Goal: Task Accomplishment & Management: Manage account settings

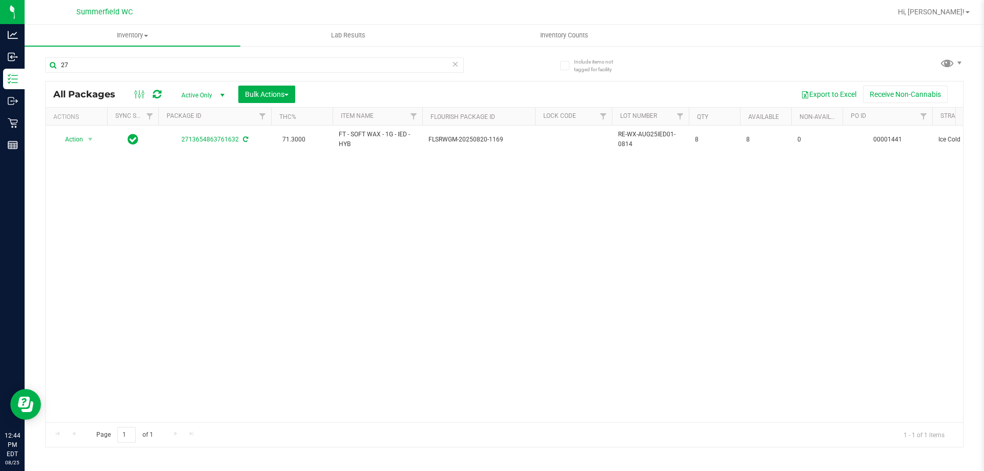
type input "2"
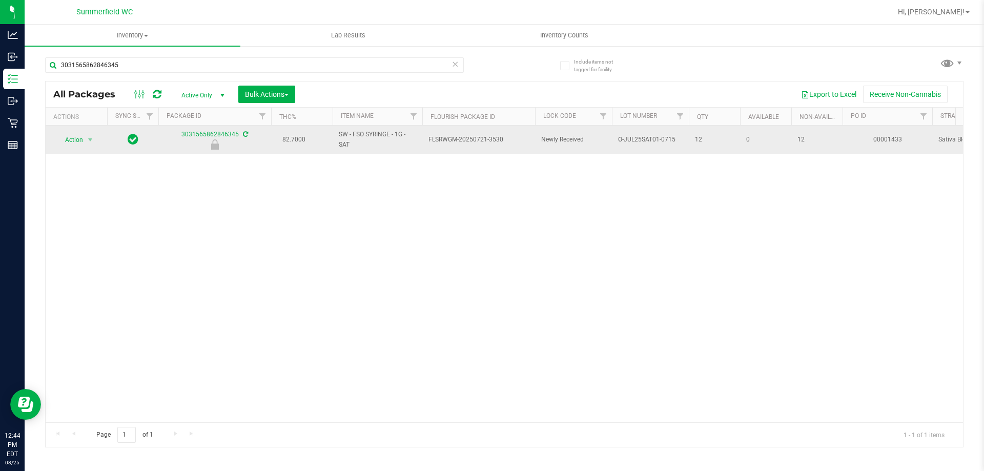
type input "3031565862846345"
click at [76, 139] on span "Action" at bounding box center [70, 140] width 28 height 14
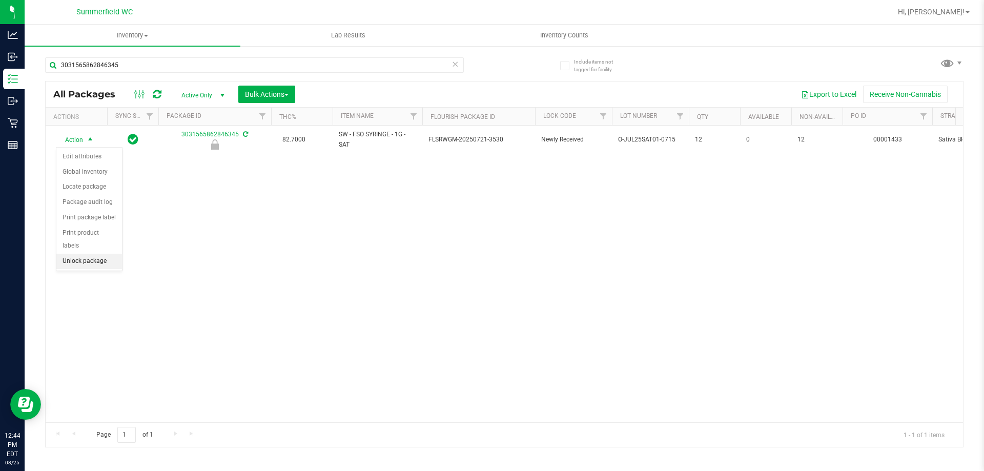
click at [96, 254] on li "Unlock package" at bounding box center [89, 261] width 66 height 15
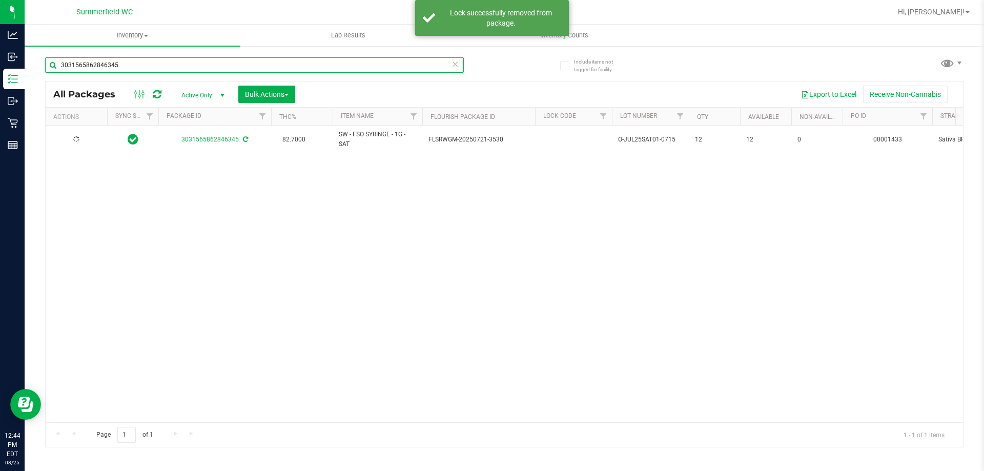
click at [136, 63] on input "3031565862846345" at bounding box center [254, 64] width 419 height 15
type input "3"
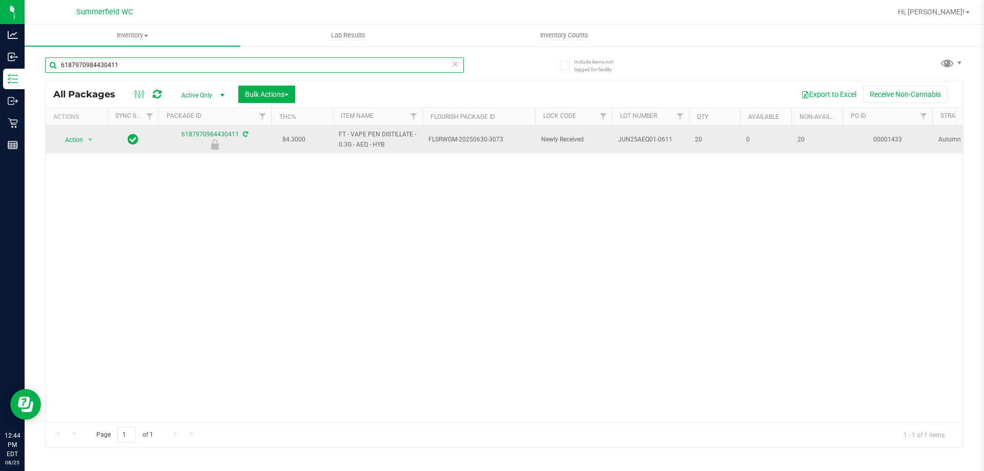
type input "6187970984430411"
click at [74, 137] on span "Action" at bounding box center [70, 140] width 28 height 14
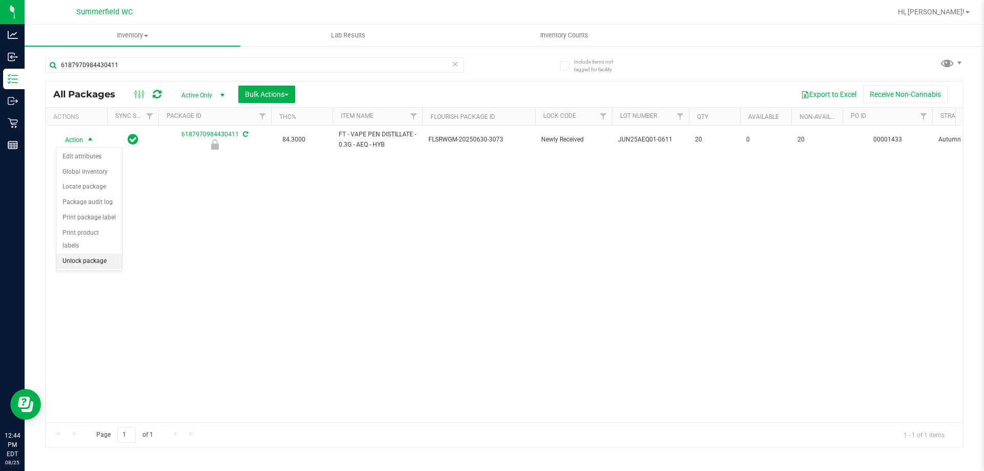
click at [97, 255] on li "Unlock package" at bounding box center [89, 261] width 66 height 15
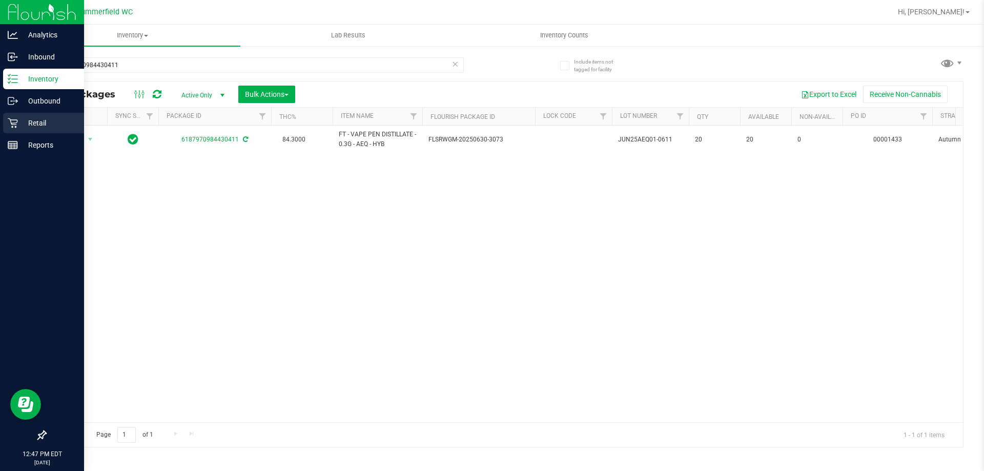
click at [14, 127] on icon at bounding box center [13, 123] width 10 height 10
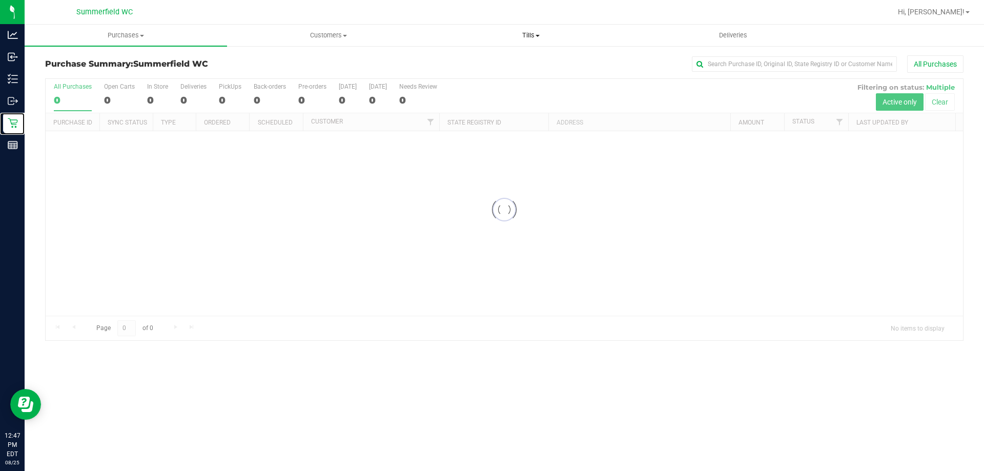
click at [543, 29] on uib-tab-heading "Tills Manage tills Reconcile e-payments" at bounding box center [530, 35] width 201 height 21
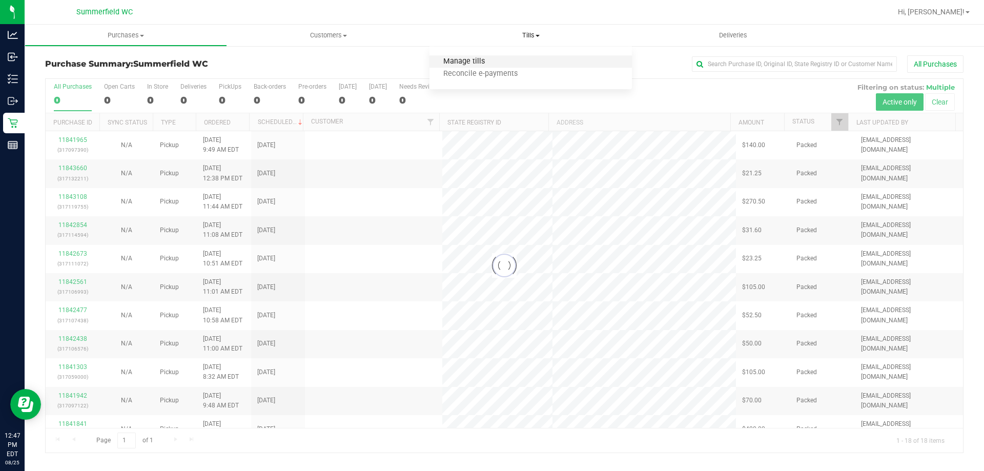
click at [466, 59] on span "Manage tills" at bounding box center [463, 61] width 69 height 9
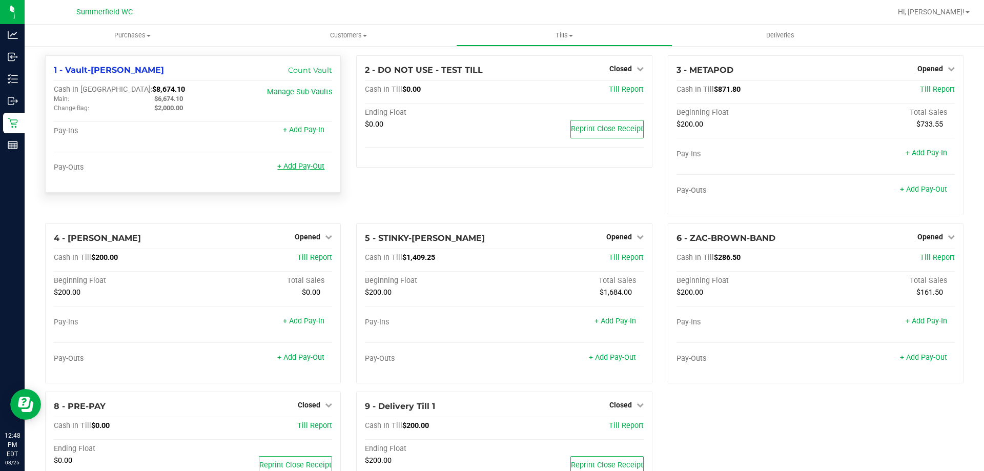
click at [304, 163] on link "+ Add Pay-Out" at bounding box center [300, 166] width 47 height 9
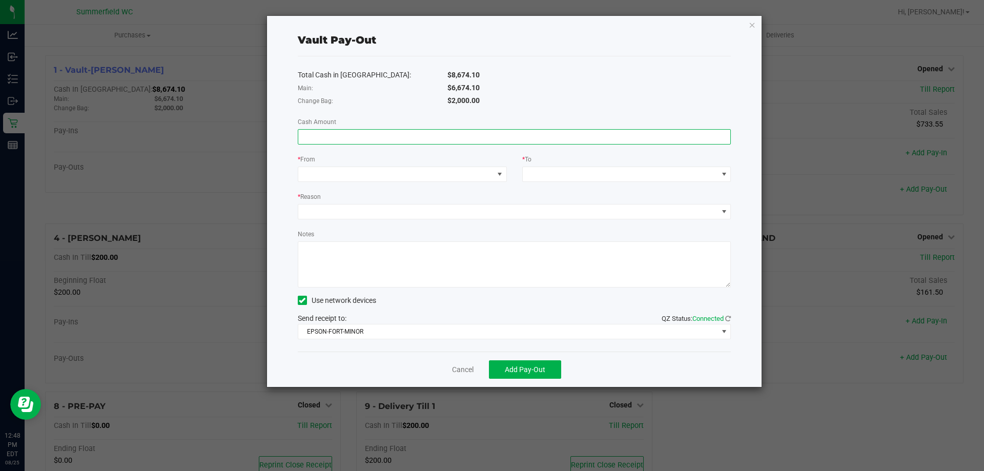
click at [344, 134] on input at bounding box center [514, 137] width 433 height 14
type input "$6,674.10"
click at [463, 181] on span at bounding box center [402, 174] width 209 height 15
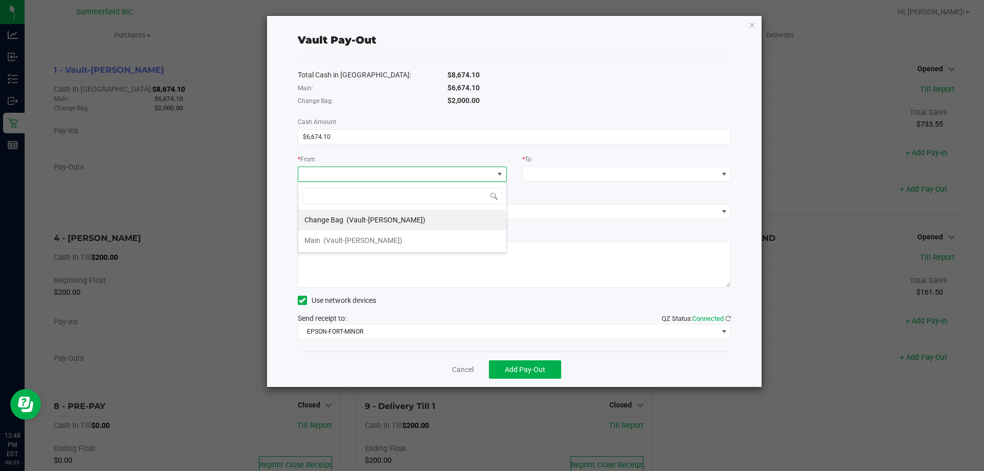
scroll to position [15, 209]
drag, startPoint x: 338, startPoint y: 242, endPoint x: 545, endPoint y: 214, distance: 208.5
click at [338, 242] on span "(Vault-[PERSON_NAME])" at bounding box center [362, 240] width 79 height 8
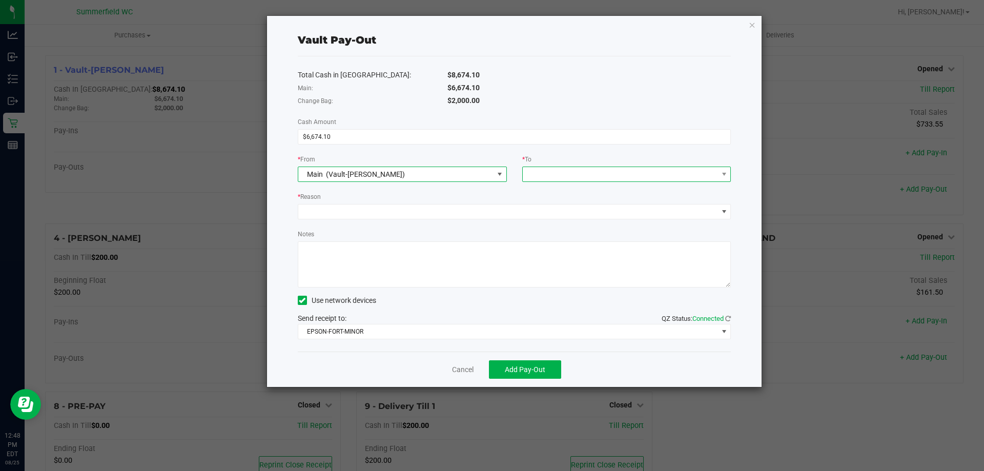
click at [544, 168] on span at bounding box center [620, 174] width 195 height 14
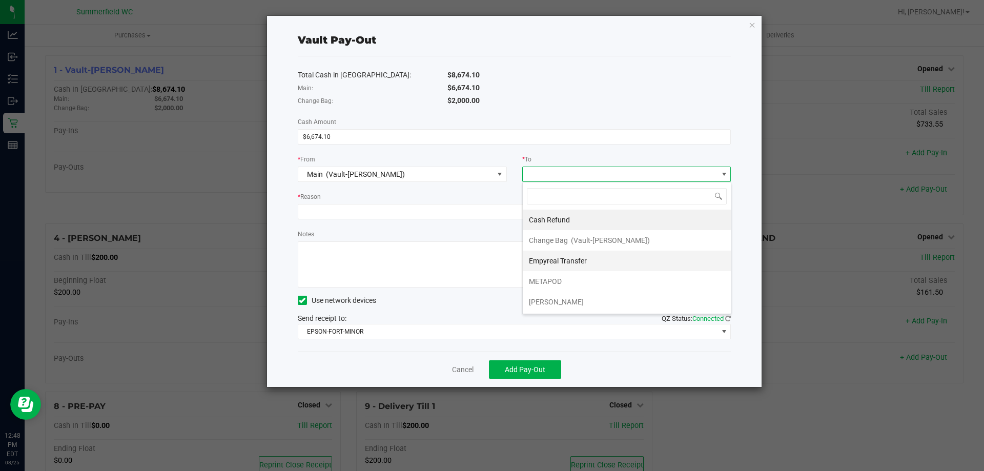
click at [559, 261] on span "Empyreal Transfer" at bounding box center [558, 261] width 58 height 8
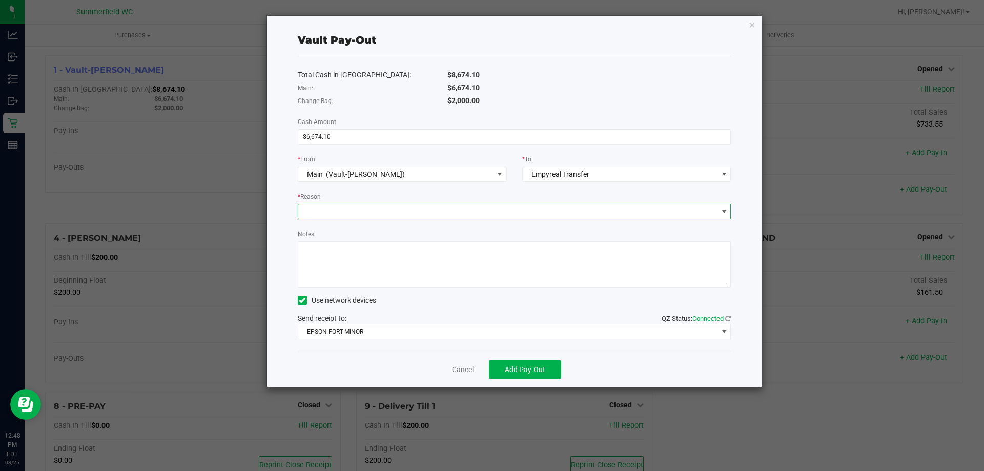
click at [316, 204] on span at bounding box center [515, 211] width 434 height 15
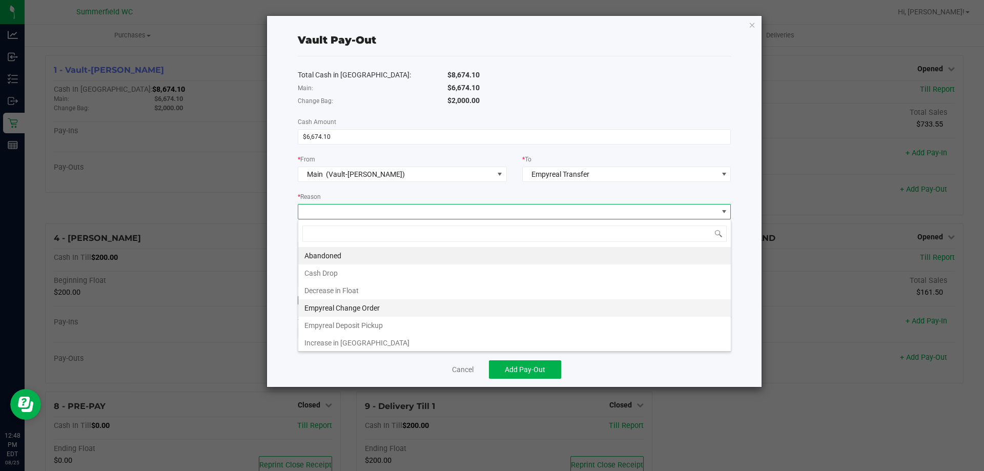
scroll to position [15, 433]
click at [359, 324] on li "Empyreal Deposit Pickup" at bounding box center [514, 325] width 433 height 17
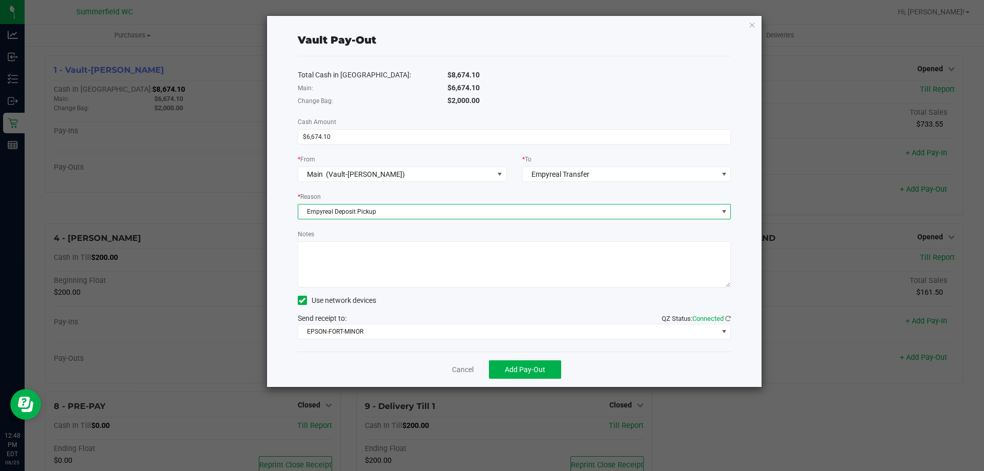
click at [340, 264] on textarea "Notes" at bounding box center [515, 264] width 434 height 46
click at [345, 323] on div "Send receipt to: QZ Status: Connected EPSON-FORT-MINOR" at bounding box center [515, 326] width 434 height 26
click at [346, 322] on span "Send receipt to: QZ Status: Connected" at bounding box center [322, 318] width 49 height 8
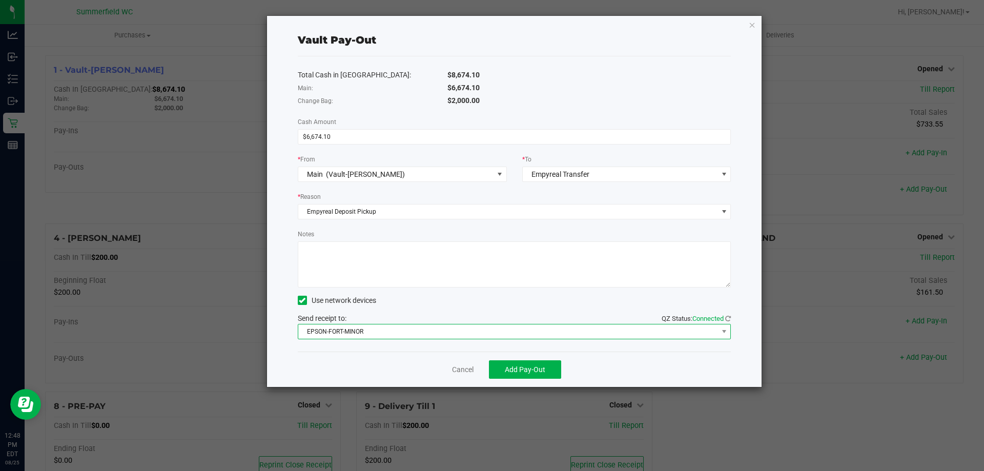
click at [347, 326] on span "EPSON-FORT-MINOR" at bounding box center [508, 331] width 420 height 14
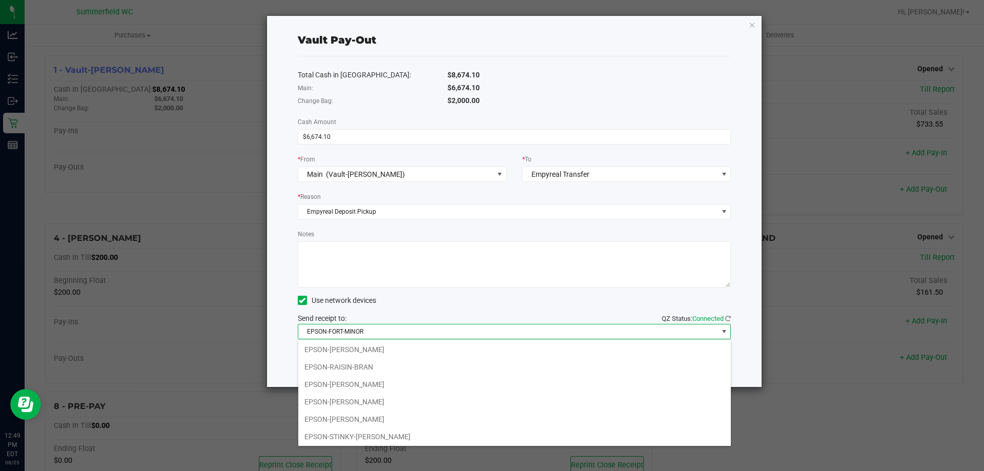
scroll to position [124, 0]
click at [347, 426] on li "EPSON-ZAC-BROWN-BAND" at bounding box center [514, 434] width 433 height 17
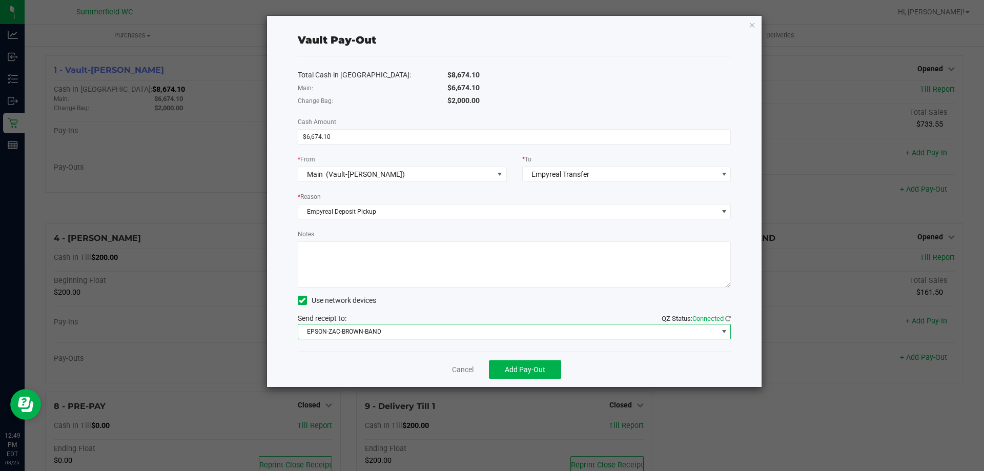
click at [342, 328] on span "EPSON-ZAC-BROWN-BAND" at bounding box center [508, 331] width 420 height 14
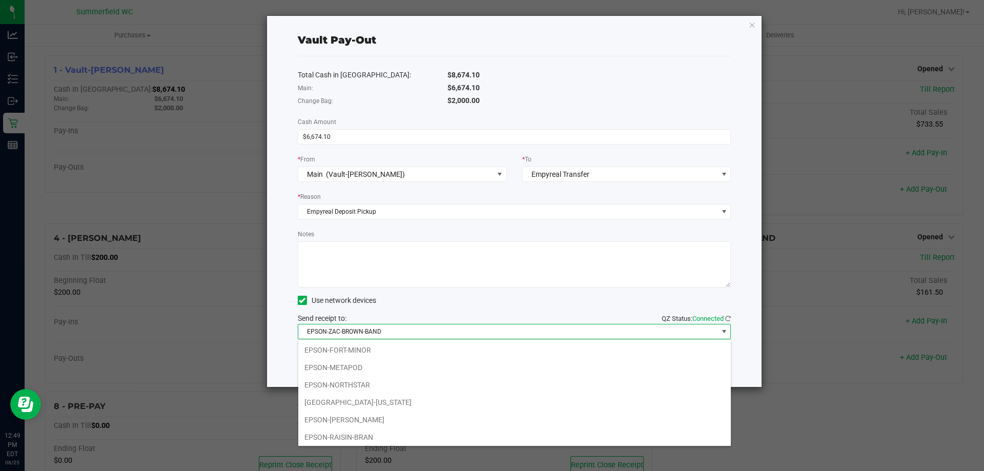
scroll to position [15, 433]
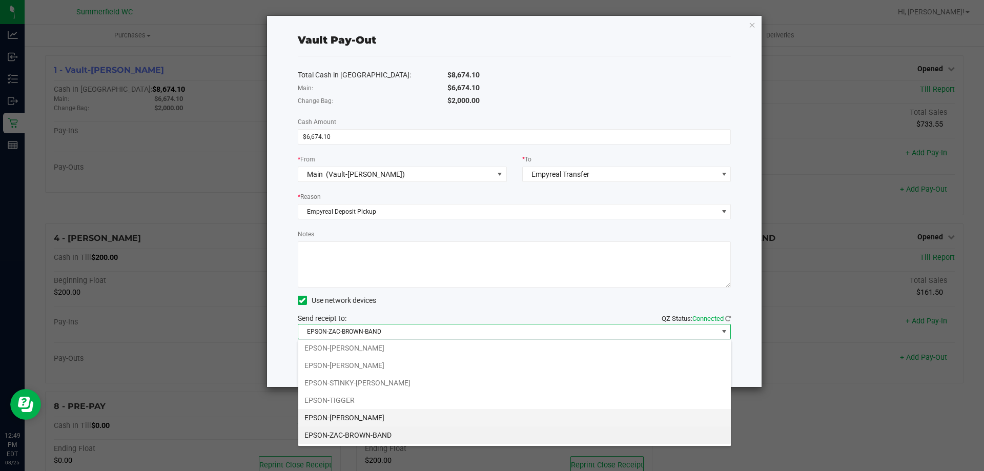
click at [344, 415] on li "EPSON-[PERSON_NAME]" at bounding box center [514, 417] width 433 height 17
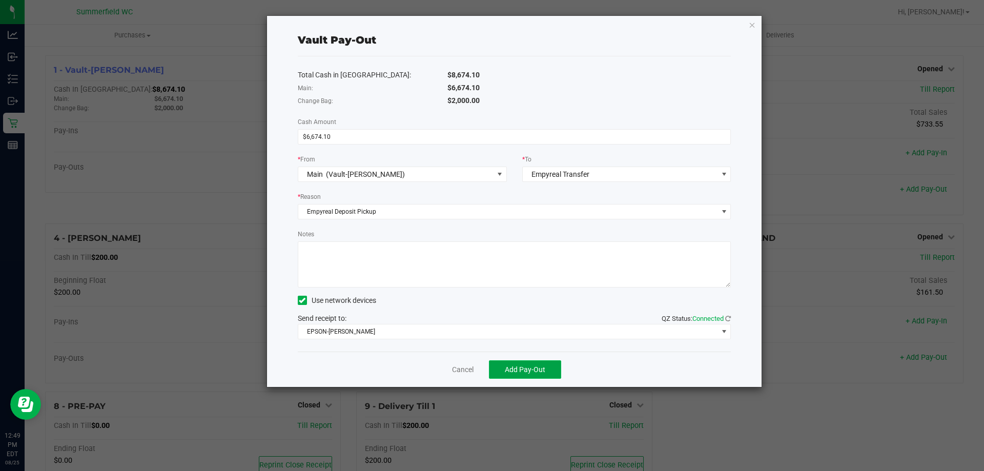
click at [541, 368] on span "Add Pay-Out" at bounding box center [525, 369] width 40 height 8
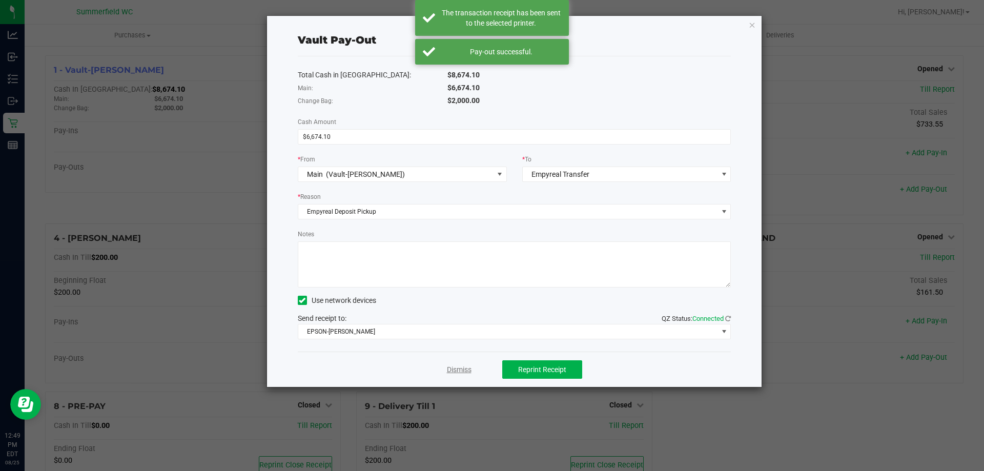
click at [460, 370] on link "Dismiss" at bounding box center [459, 369] width 25 height 11
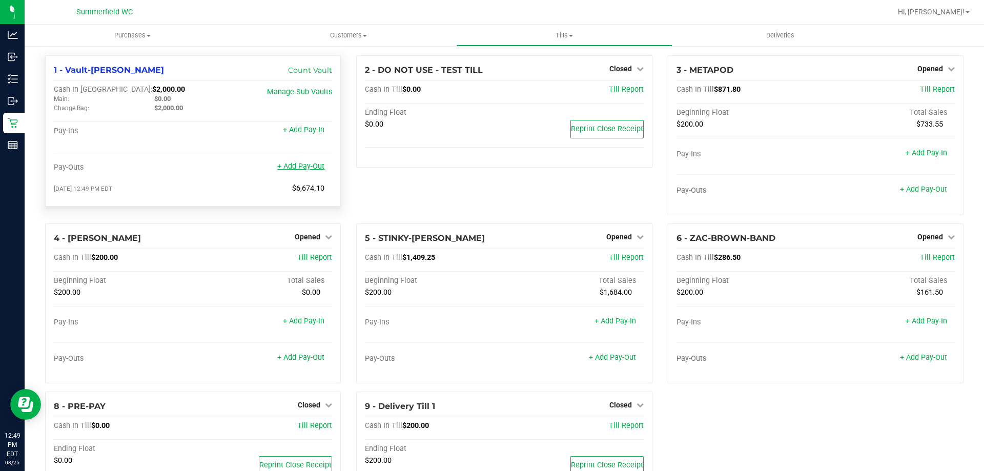
click at [310, 168] on link "+ Add Pay-Out" at bounding box center [300, 166] width 47 height 9
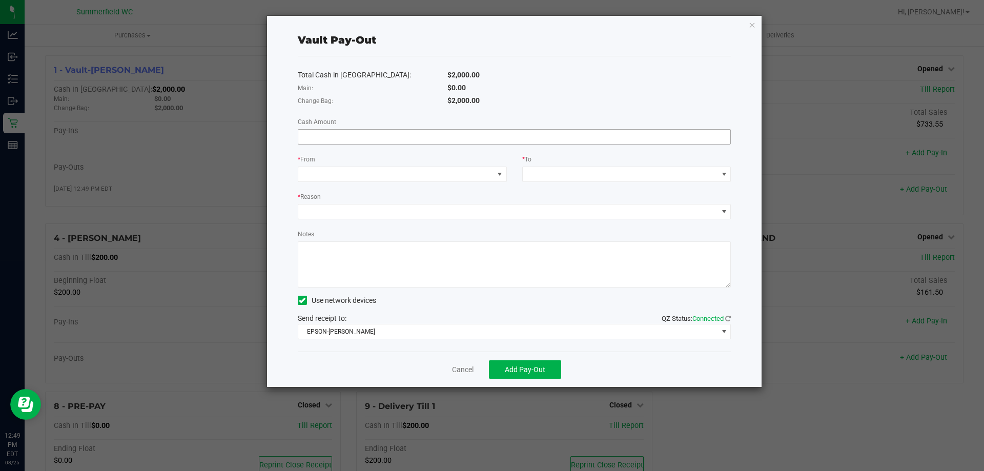
click at [324, 138] on input at bounding box center [514, 137] width 433 height 14
type input "$1,000.00"
click at [469, 171] on span at bounding box center [395, 174] width 195 height 14
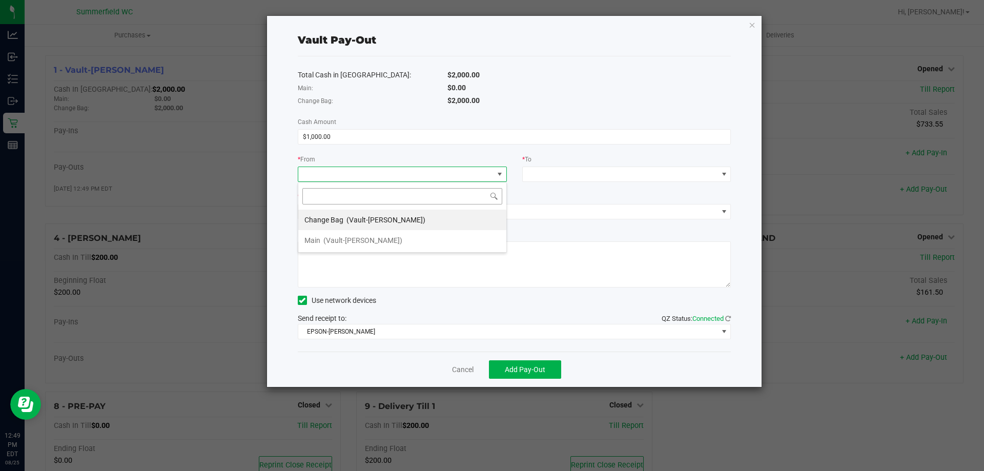
scroll to position [15, 209]
drag, startPoint x: 397, startPoint y: 219, endPoint x: 421, endPoint y: 216, distance: 24.8
click at [399, 218] on span "(Vault-[PERSON_NAME])" at bounding box center [385, 220] width 79 height 8
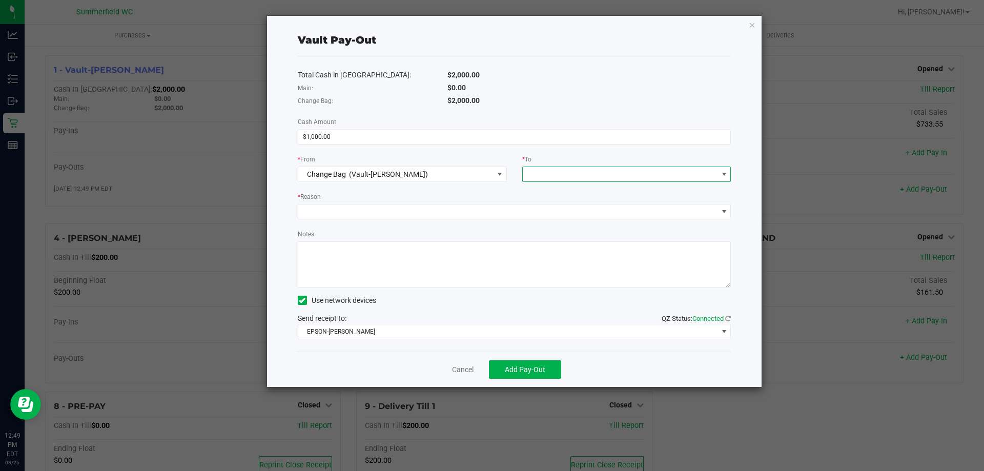
click at [541, 178] on span at bounding box center [620, 174] width 195 height 14
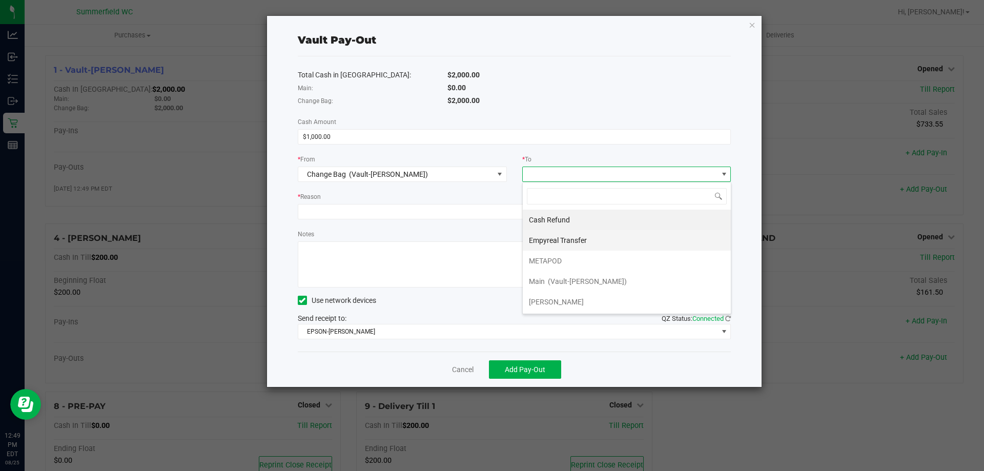
click at [561, 240] on span "Empyreal Transfer" at bounding box center [558, 240] width 58 height 8
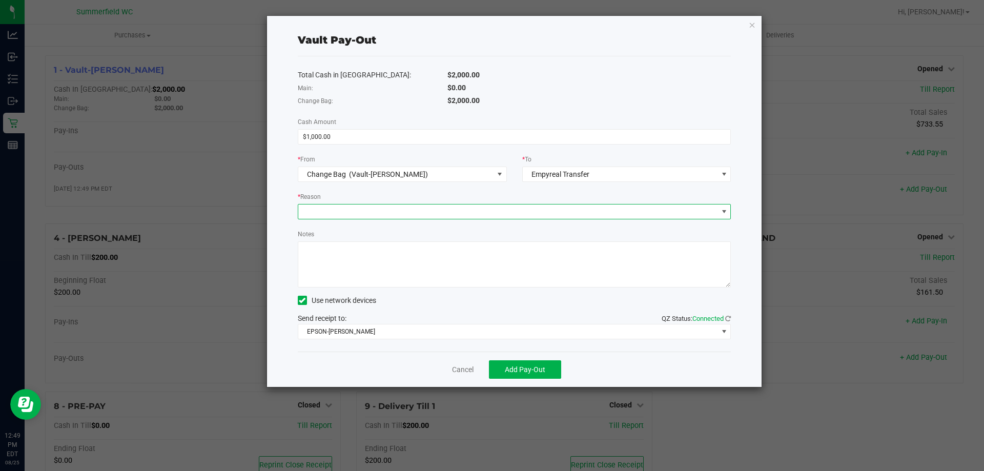
click at [415, 212] on span at bounding box center [508, 211] width 420 height 14
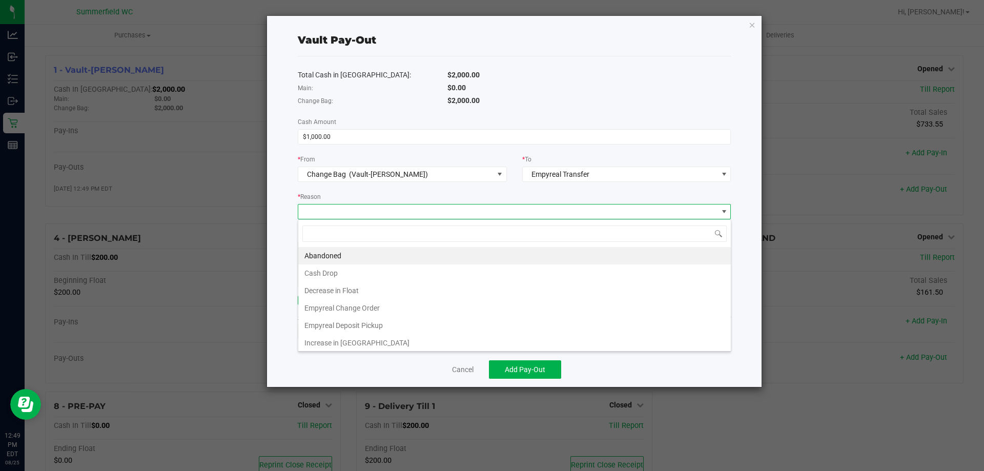
scroll to position [15, 433]
click at [370, 308] on li "Empyreal Change Order" at bounding box center [514, 307] width 433 height 17
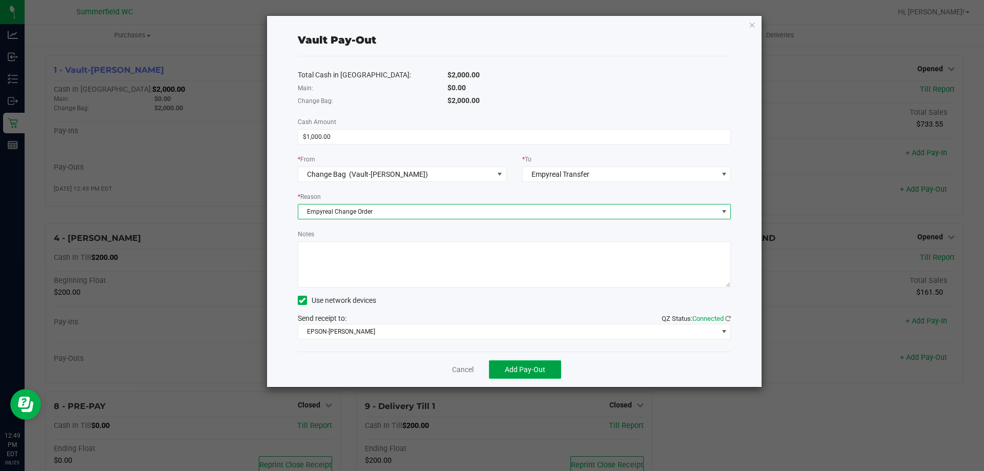
click at [526, 371] on span "Add Pay-Out" at bounding box center [525, 369] width 40 height 8
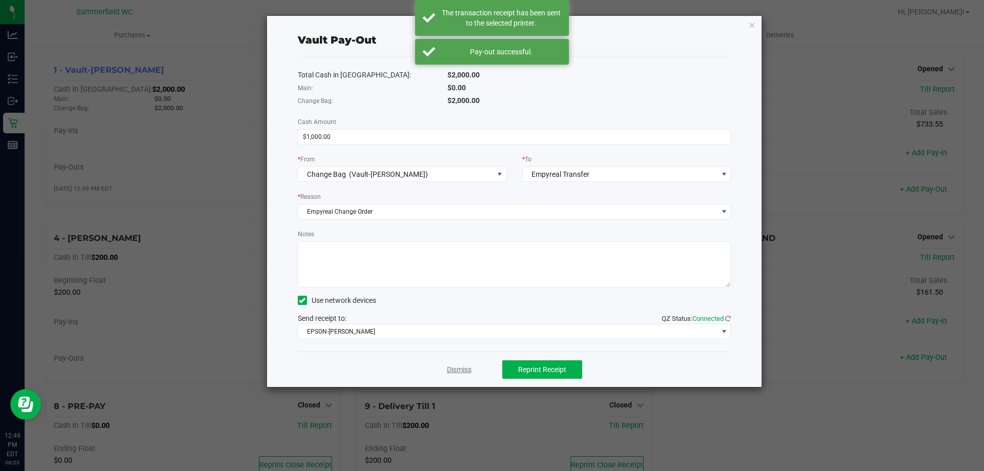
click at [451, 366] on link "Dismiss" at bounding box center [459, 369] width 25 height 11
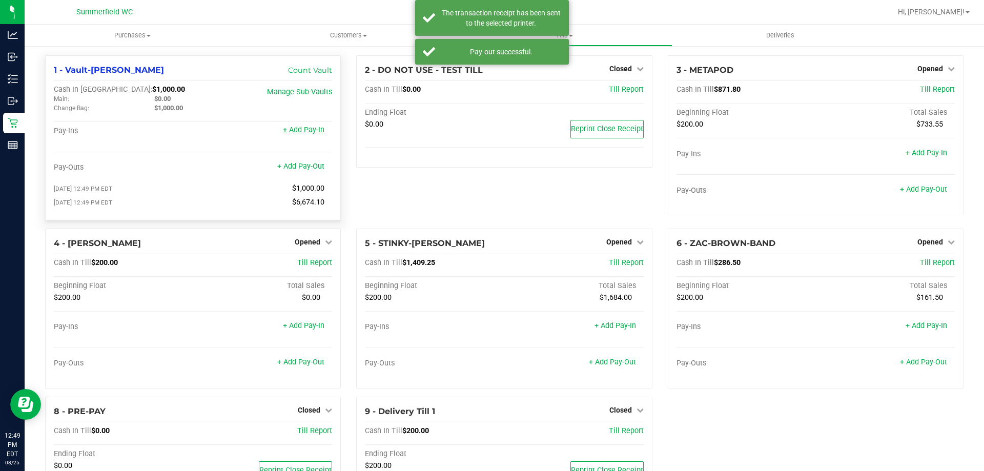
click at [297, 129] on link "+ Add Pay-In" at bounding box center [304, 130] width 42 height 9
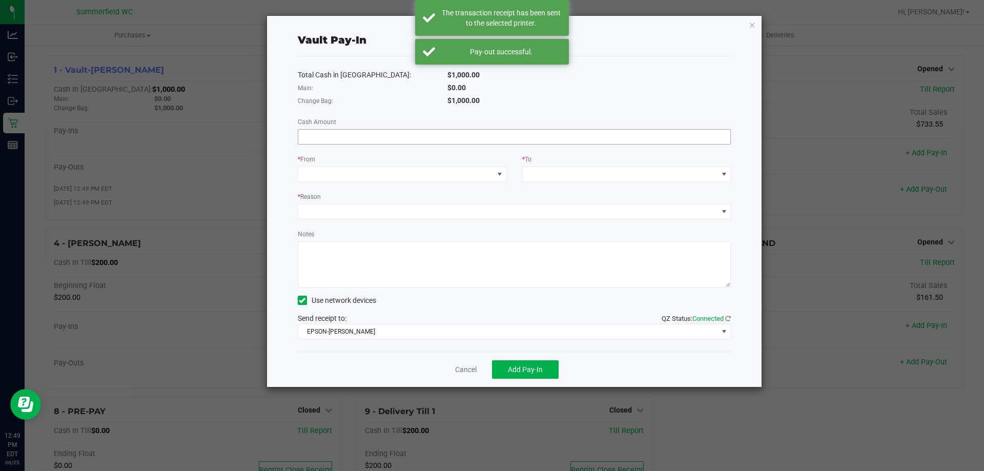
click at [402, 140] on input at bounding box center [514, 137] width 433 height 14
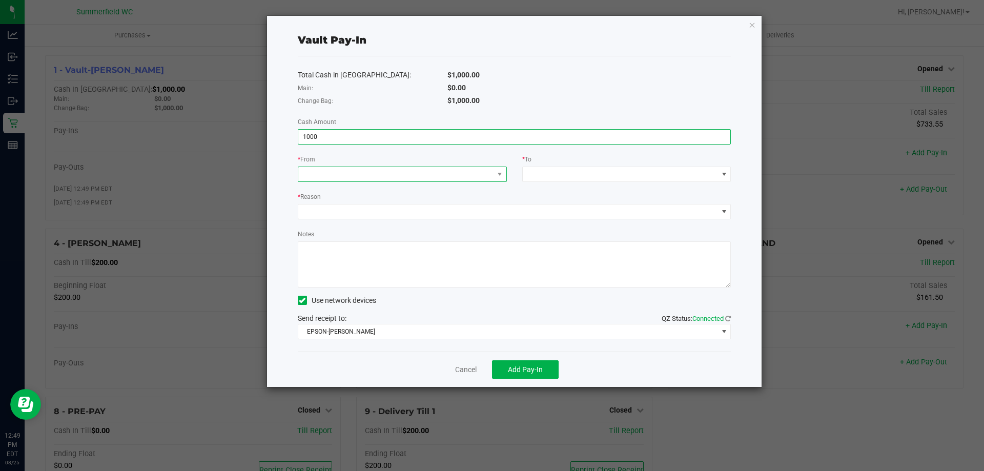
type input "$1,000.00"
click at [407, 178] on span at bounding box center [395, 174] width 195 height 14
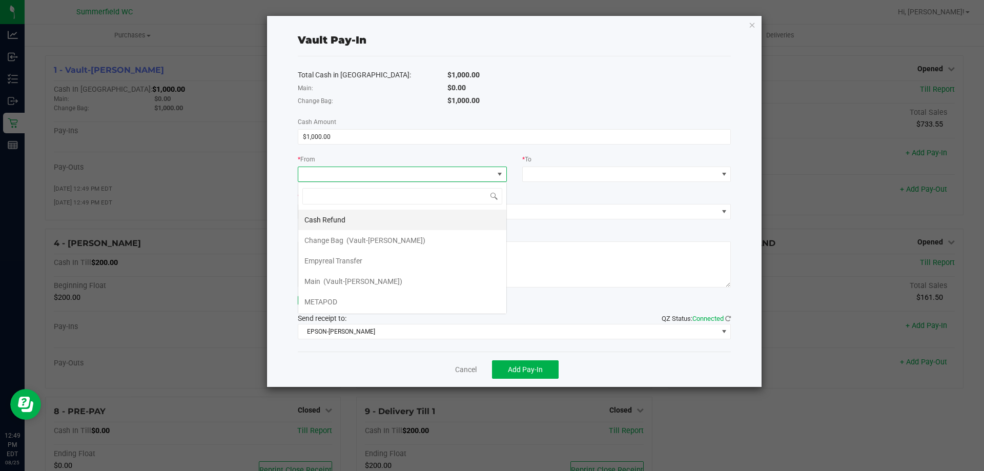
scroll to position [15, 209]
click at [326, 254] on div "Empyreal Transfer" at bounding box center [333, 261] width 59 height 18
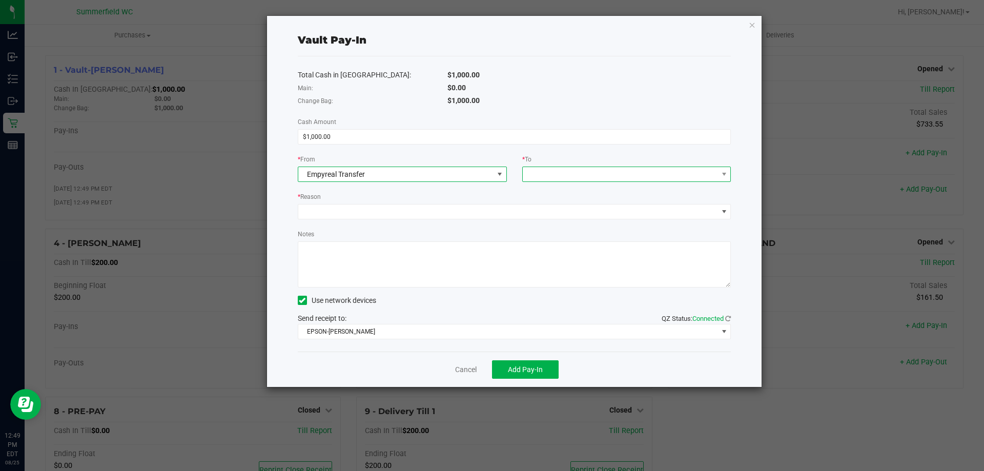
click at [590, 172] on span at bounding box center [620, 174] width 195 height 14
click at [577, 216] on span "(Vault-[PERSON_NAME])" at bounding box center [610, 220] width 79 height 8
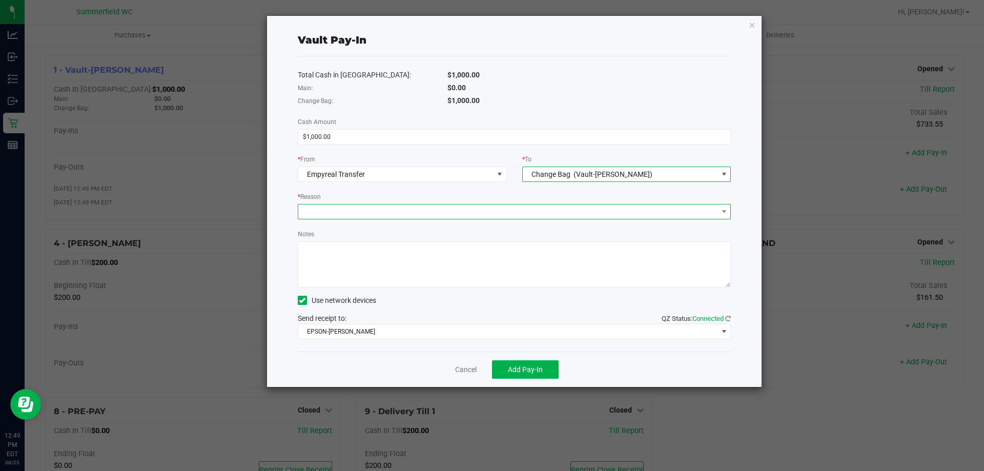
click at [381, 214] on span at bounding box center [508, 211] width 420 height 14
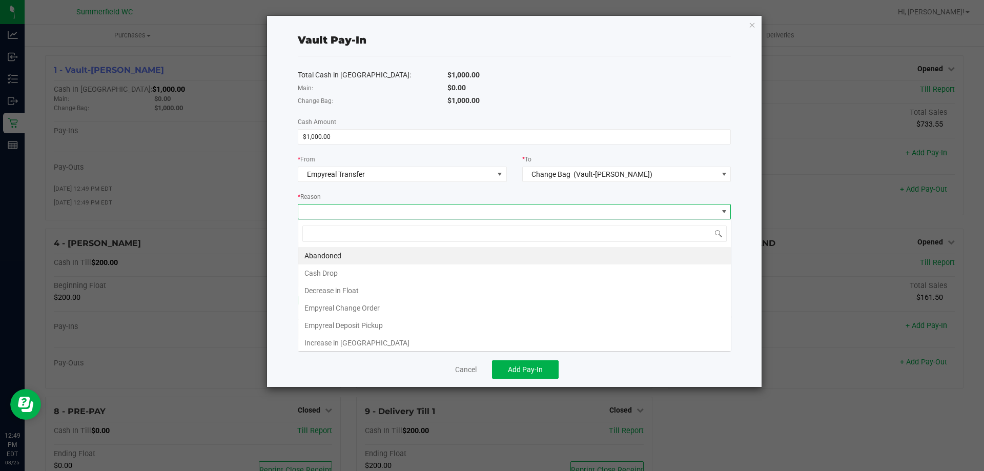
scroll to position [15, 433]
click at [351, 306] on li "Empyreal Change Order" at bounding box center [514, 307] width 433 height 17
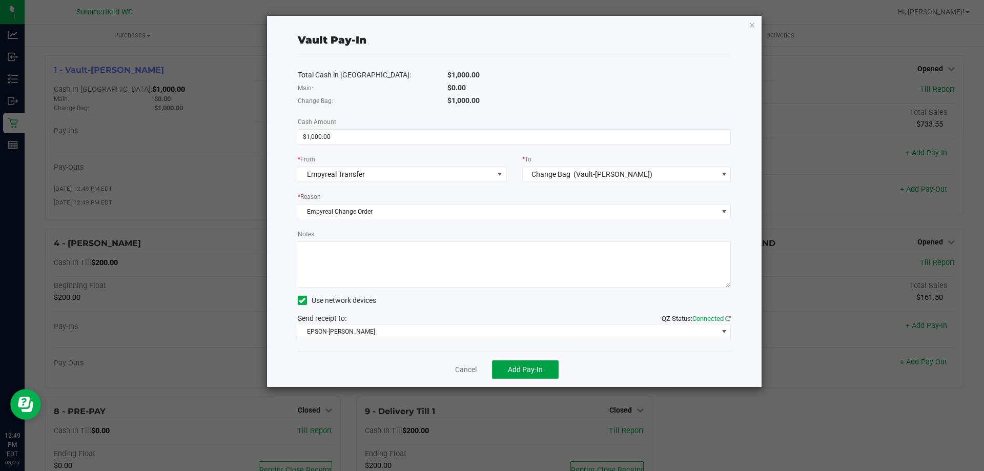
drag, startPoint x: 523, startPoint y: 363, endPoint x: 519, endPoint y: 358, distance: 6.5
click at [522, 363] on button "Add Pay-In" at bounding box center [525, 369] width 67 height 18
click at [467, 372] on link "Dismiss" at bounding box center [459, 369] width 25 height 11
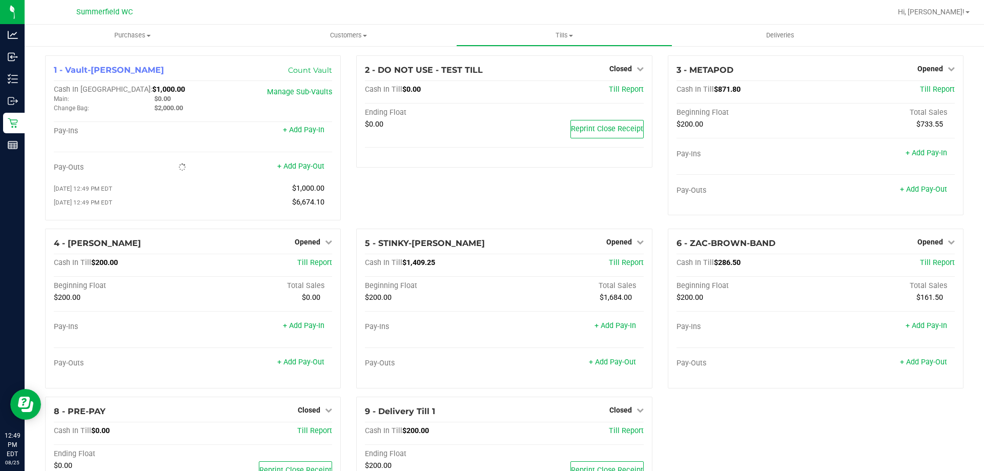
click at [524, 186] on div "2 - DO NOT USE - TEST TILL Closed Open Till Cash In Till $0.00 Till Report Endi…" at bounding box center [504, 141] width 311 height 173
